Goal: Information Seeking & Learning: Learn about a topic

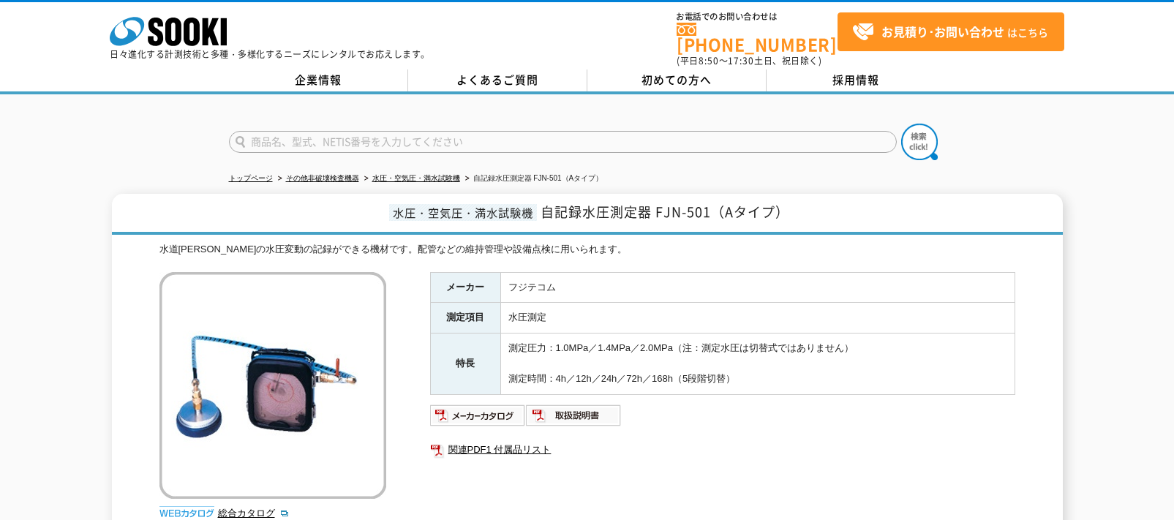
click at [199, 211] on h1 "水圧・空気圧・満水試験機 自記録水圧測定器 FJN-501（Aタイプ）" at bounding box center [587, 214] width 951 height 41
click at [564, 287] on td "フジテコム" at bounding box center [757, 287] width 514 height 31
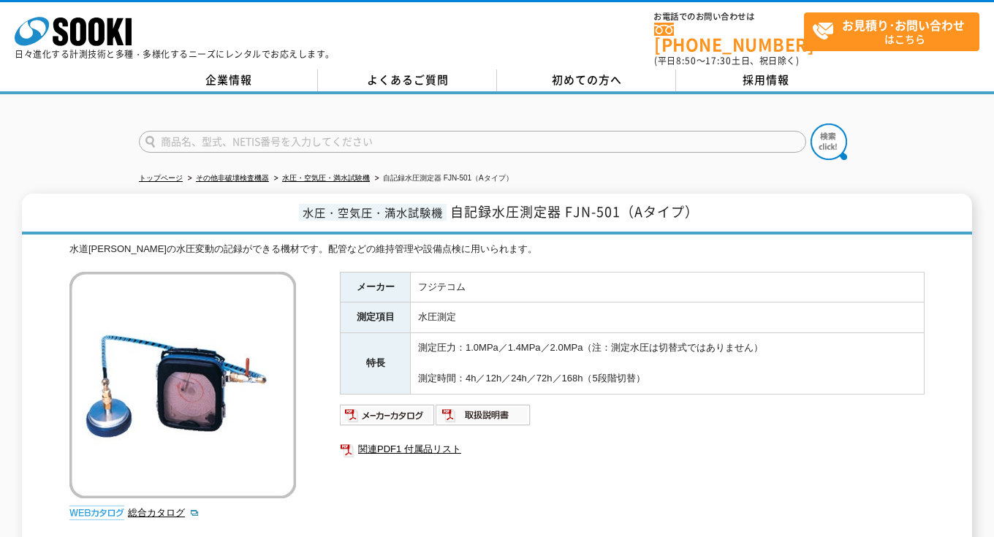
click at [265, 133] on input "text" at bounding box center [473, 142] width 668 height 22
type input "次"
type input "自記録 水圧測定"
click at [811, 124] on button at bounding box center [829, 142] width 37 height 37
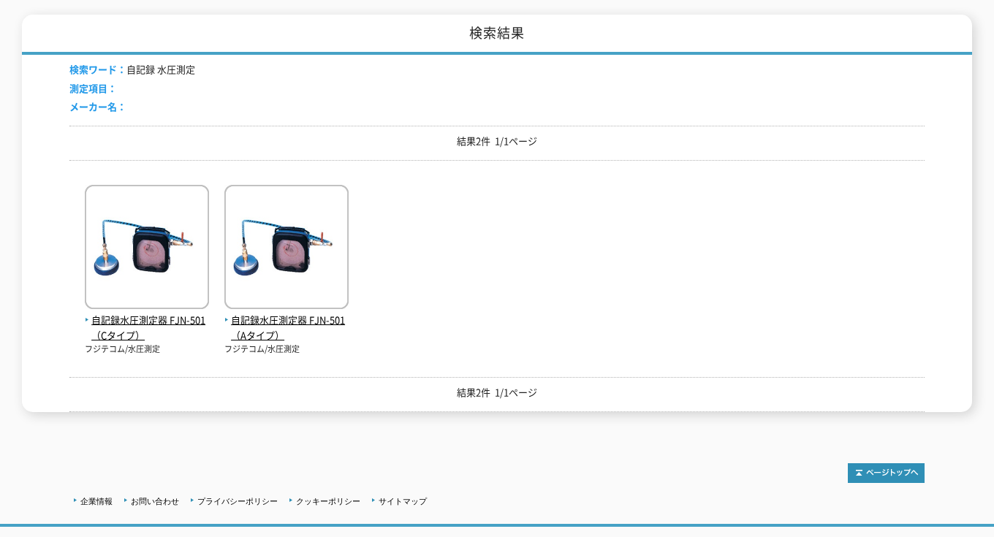
scroll to position [219, 0]
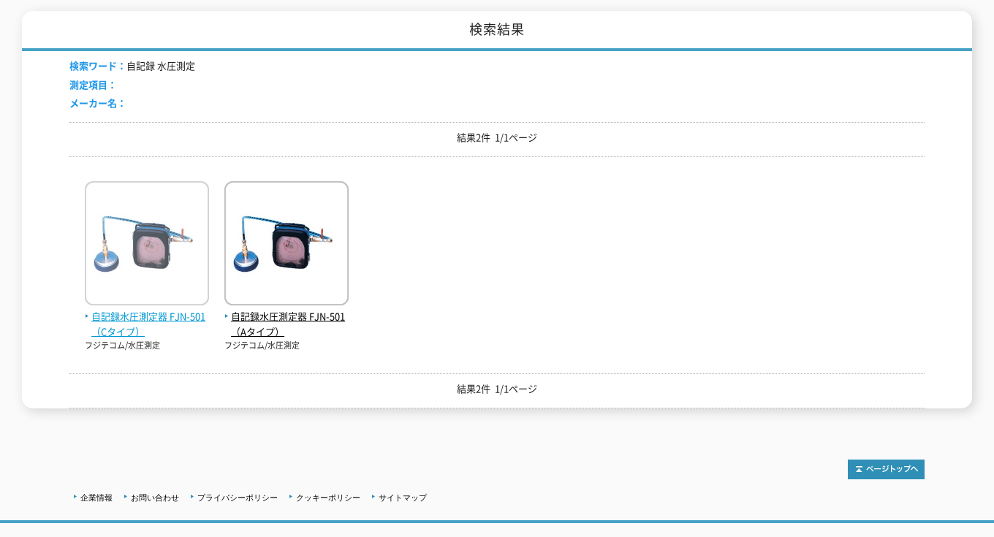
click at [115, 318] on span "自記録水圧測定器 FJN-501（Cタイプ）" at bounding box center [147, 324] width 124 height 31
